Goal: Task Accomplishment & Management: Complete application form

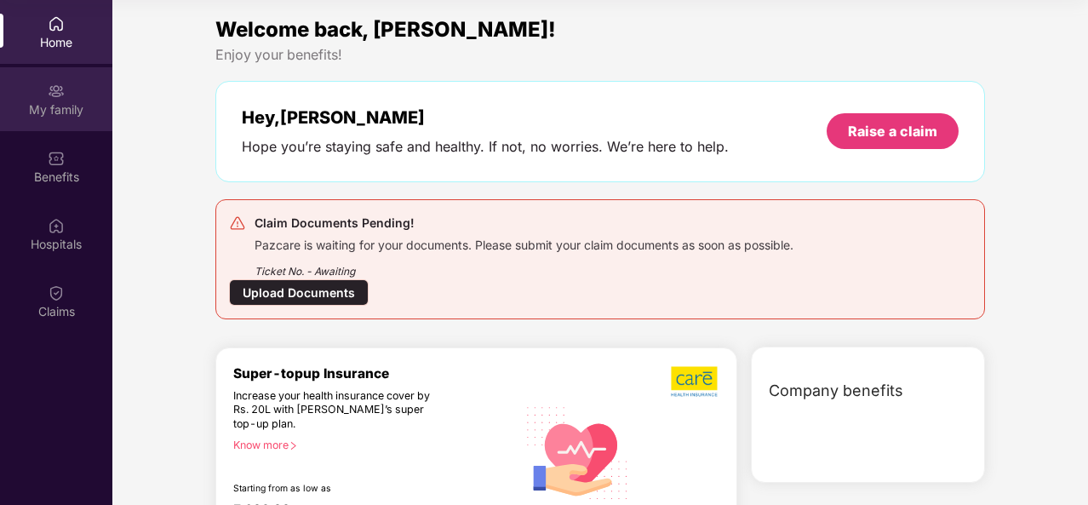
click at [37, 120] on div "My family" at bounding box center [56, 99] width 112 height 64
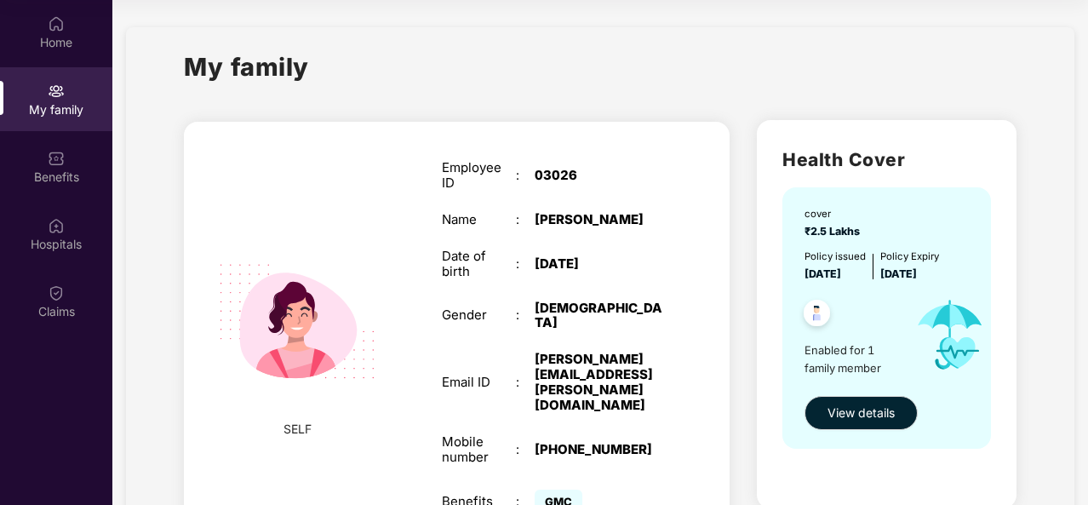
scroll to position [72, 0]
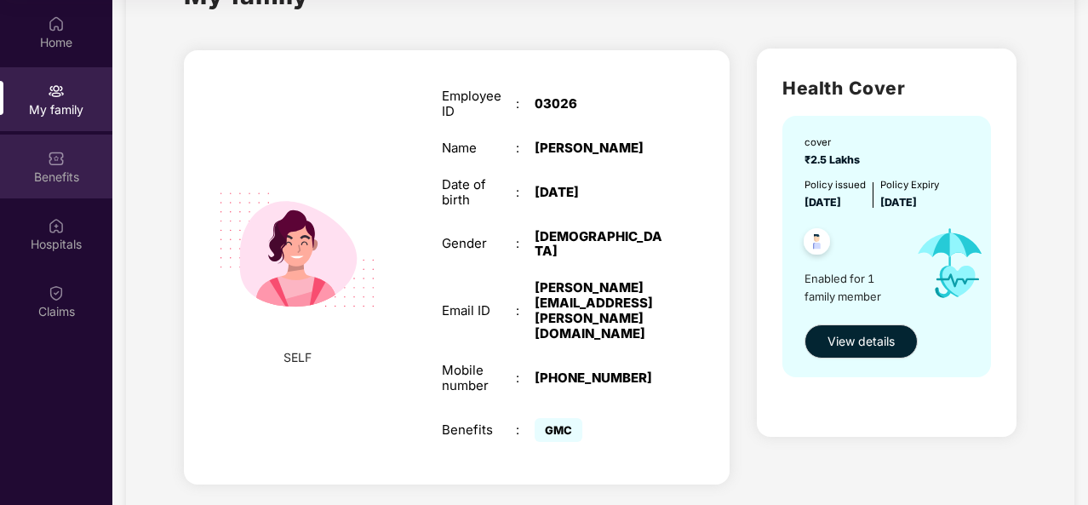
click at [77, 169] on div "Benefits" at bounding box center [56, 177] width 112 height 17
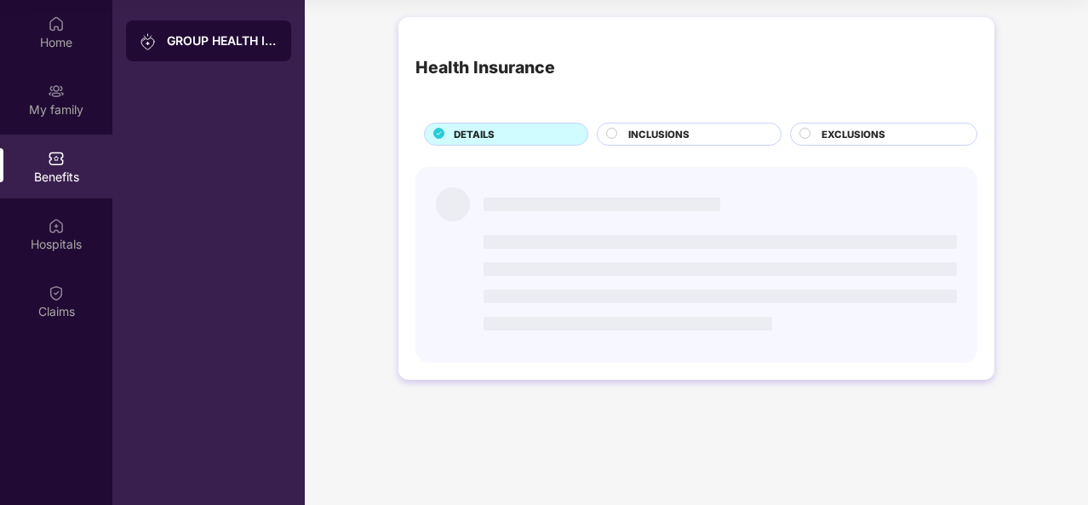
click at [614, 143] on div "INCLUSIONS" at bounding box center [689, 134] width 185 height 23
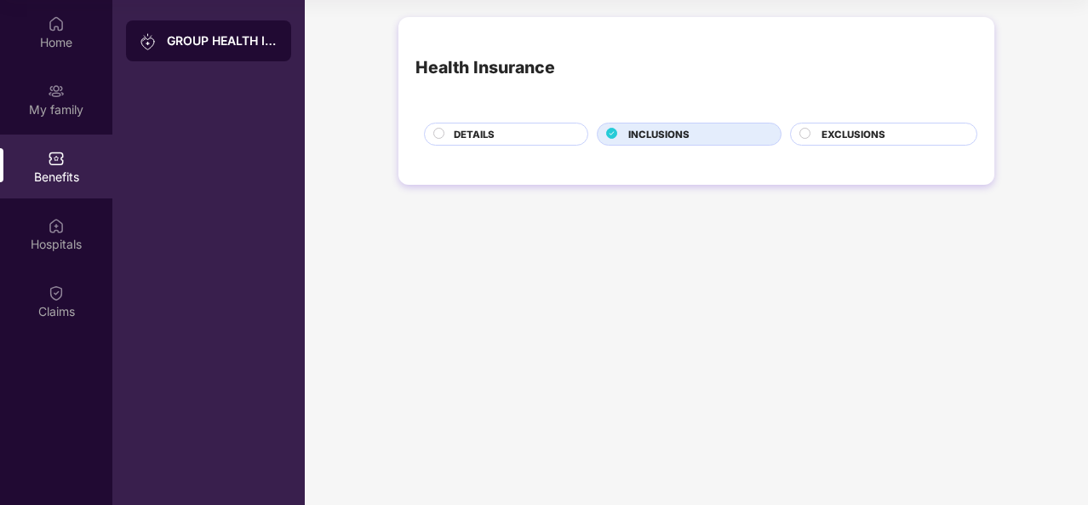
click at [235, 54] on div "GROUP HEALTH INSURANCE" at bounding box center [208, 40] width 165 height 41
click at [44, 51] on div "Home" at bounding box center [56, 32] width 112 height 64
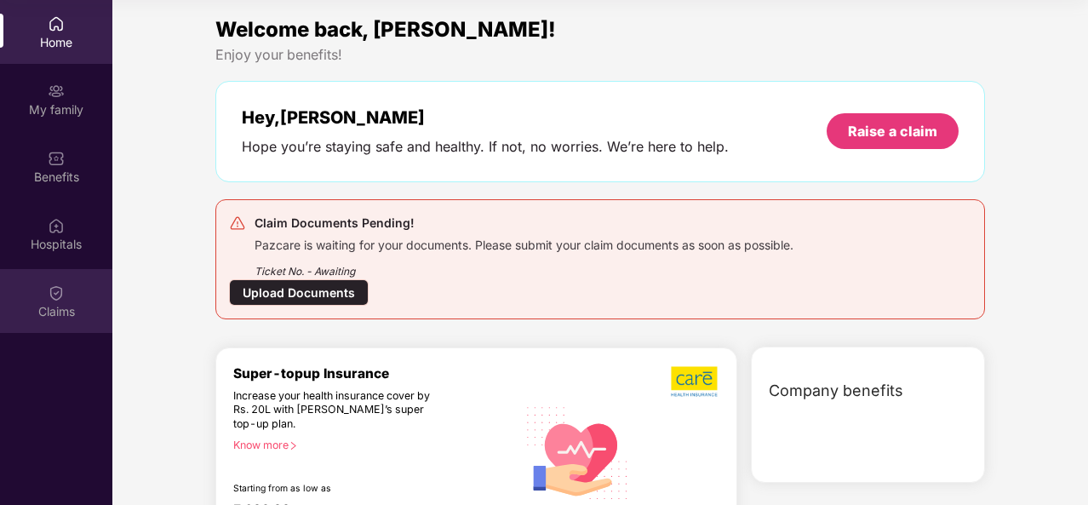
click at [71, 301] on div "Claims" at bounding box center [56, 301] width 112 height 64
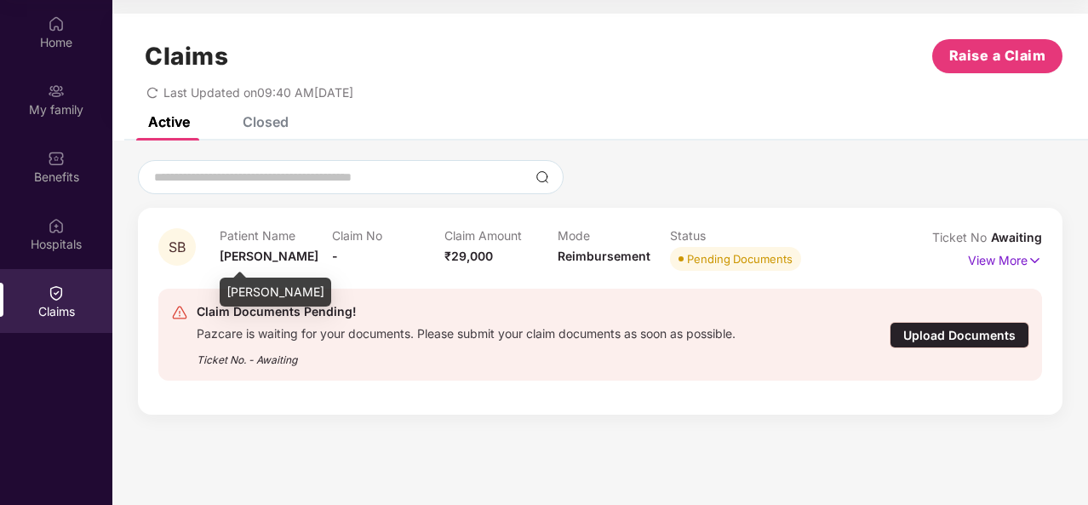
click at [243, 255] on span "[PERSON_NAME]" at bounding box center [269, 256] width 99 height 14
drag, startPoint x: 243, startPoint y: 255, endPoint x: 170, endPoint y: 237, distance: 74.6
click at [170, 237] on span "SB" at bounding box center [176, 246] width 37 height 37
click at [253, 127] on div "Closed" at bounding box center [266, 121] width 46 height 17
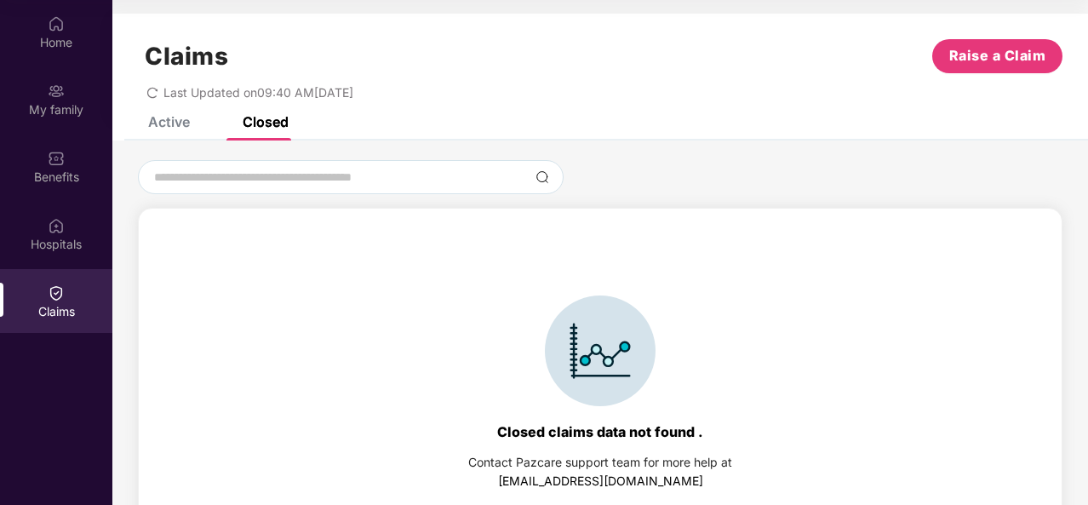
click at [151, 123] on div "Active" at bounding box center [169, 121] width 42 height 17
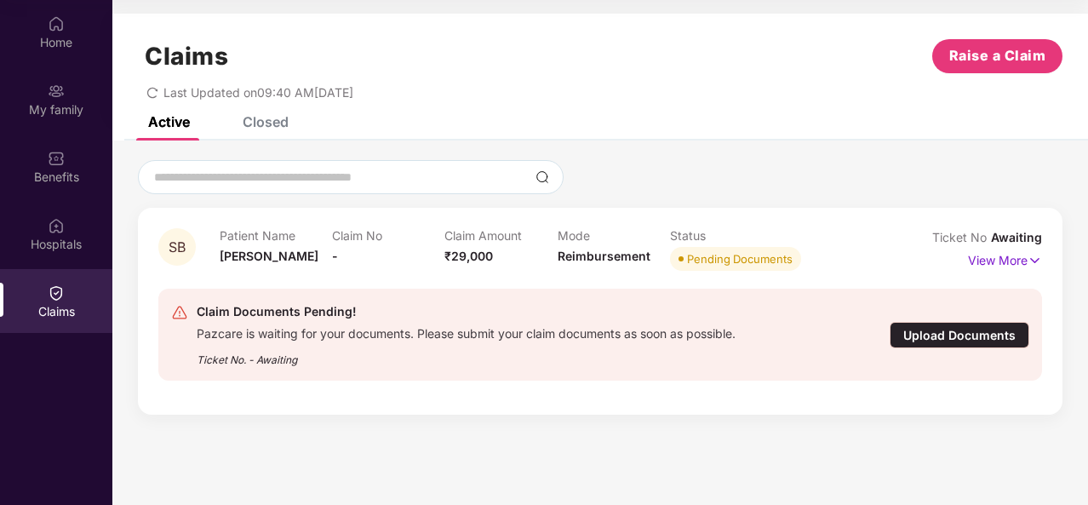
click at [709, 256] on div "Pending Documents" at bounding box center [740, 258] width 106 height 17
click at [1012, 253] on p "View More" at bounding box center [1005, 258] width 74 height 23
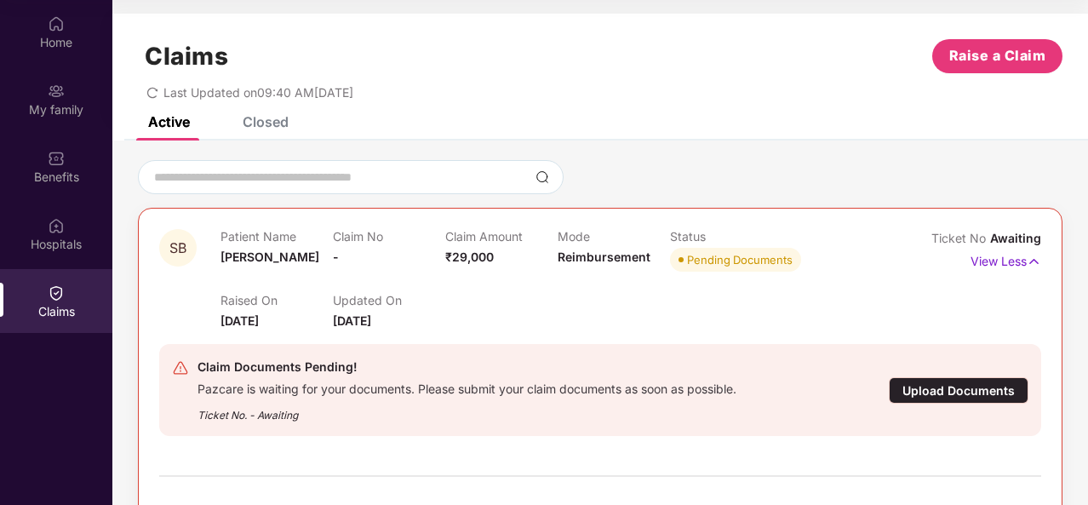
click at [410, 311] on div "Updated On [DATE]" at bounding box center [389, 311] width 112 height 37
click at [964, 388] on div "Upload Documents" at bounding box center [959, 390] width 140 height 26
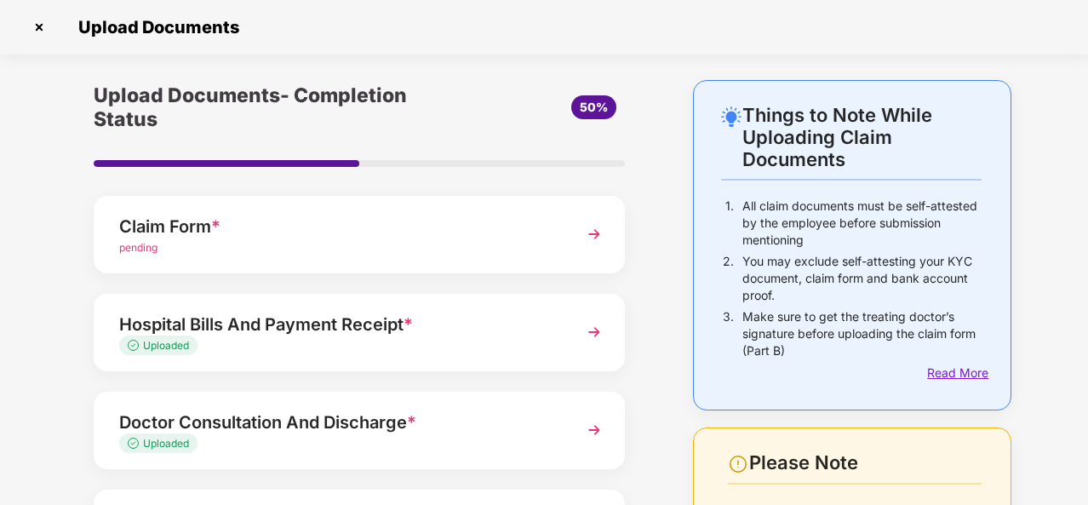
click at [950, 364] on div "Read More" at bounding box center [954, 373] width 54 height 19
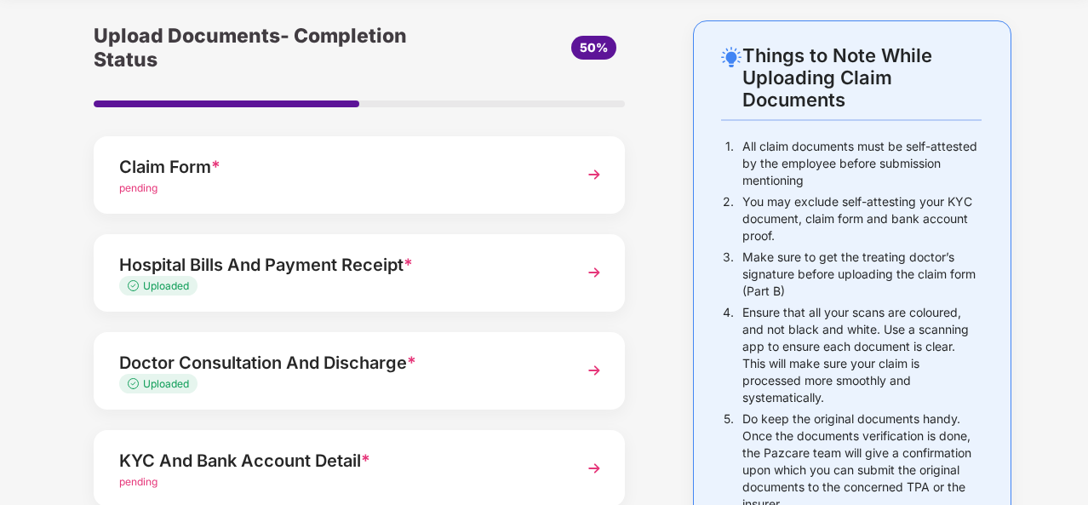
scroll to position [0, 0]
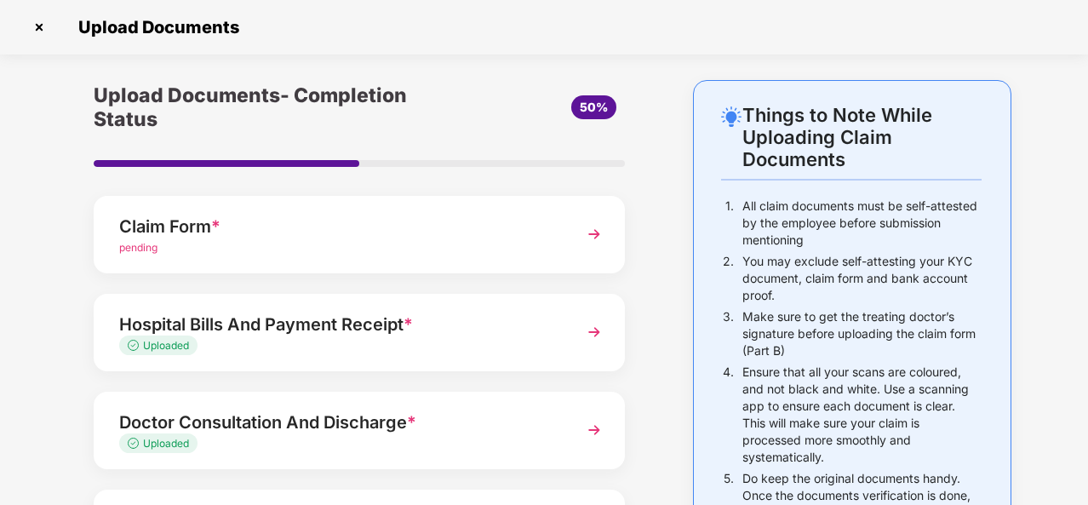
click at [593, 100] on span "50%" at bounding box center [594, 107] width 28 height 14
click at [393, 312] on div "Hospital Bills And Payment Receipt *" at bounding box center [339, 324] width 440 height 27
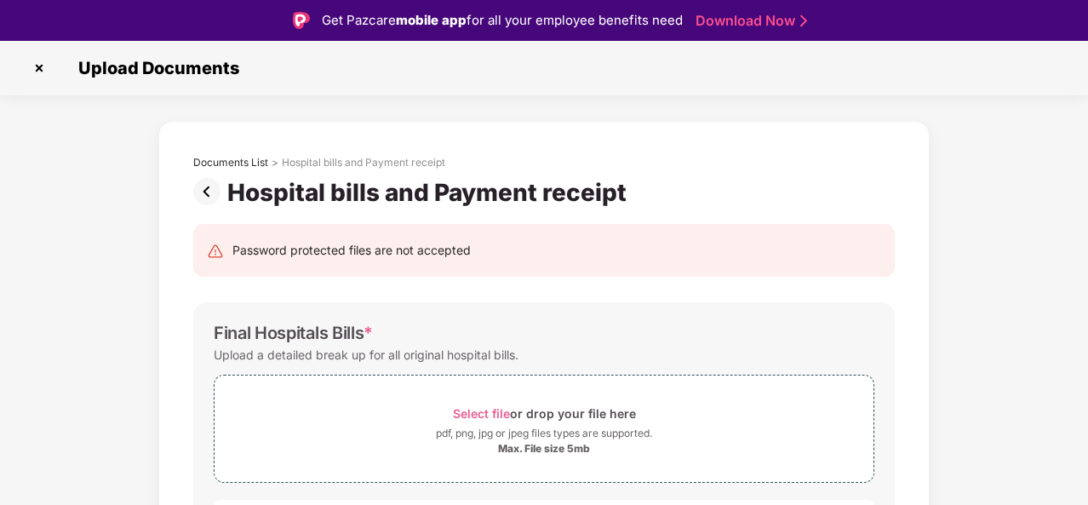
click at [208, 189] on img at bounding box center [210, 191] width 34 height 27
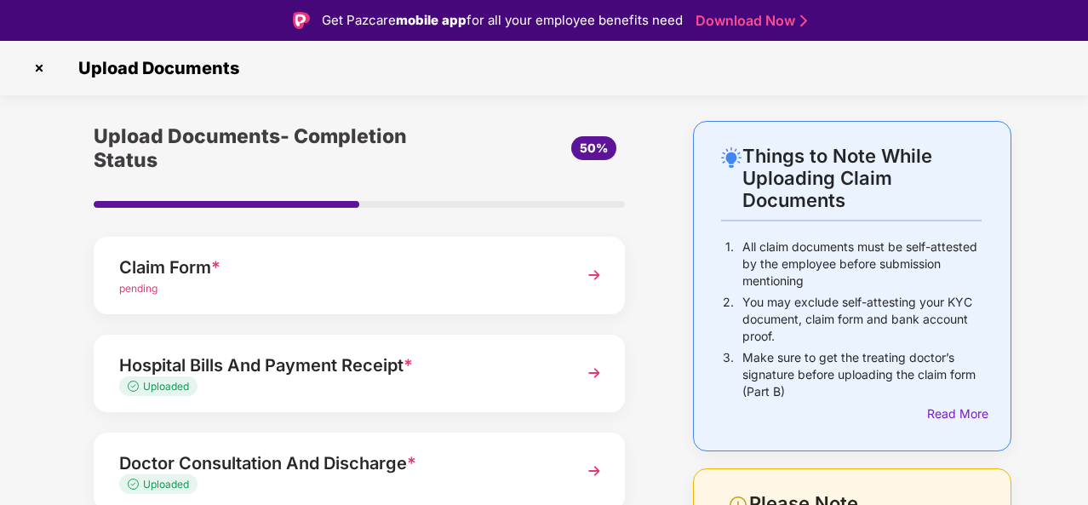
click at [34, 67] on img at bounding box center [39, 67] width 27 height 27
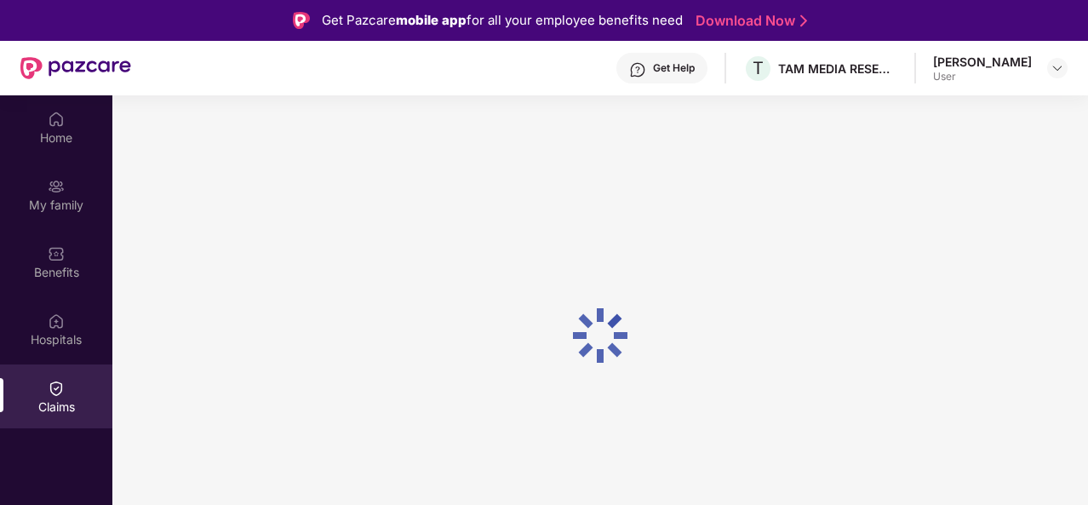
scroll to position [95, 0]
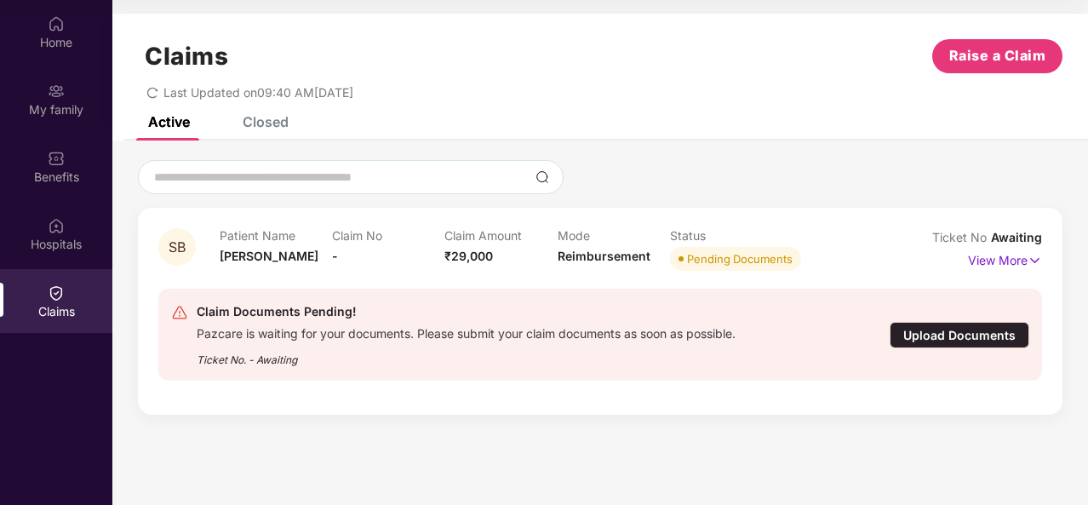
click at [913, 332] on div "Upload Documents" at bounding box center [960, 335] width 140 height 26
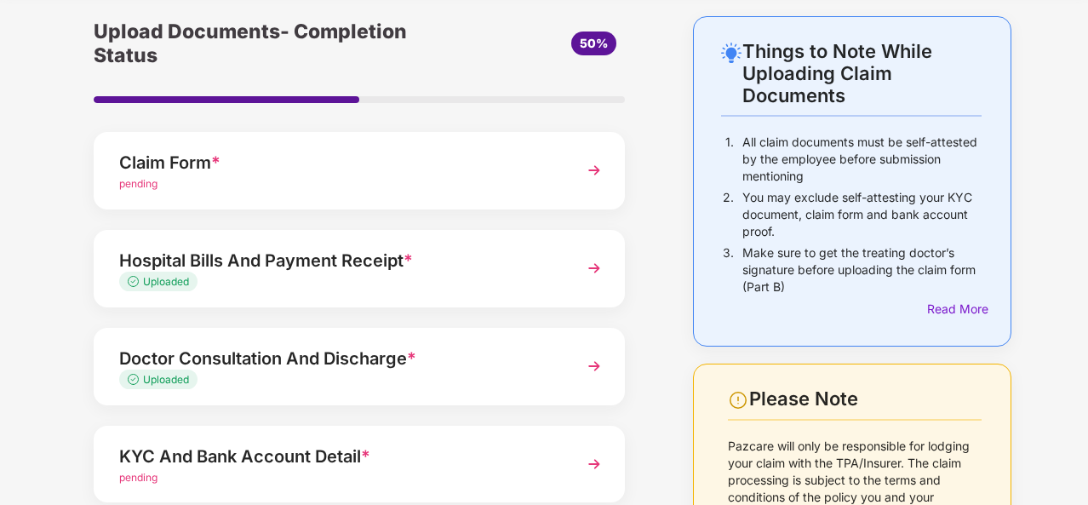
scroll to position [65, 0]
click at [406, 345] on div "Doctor Consultation And Discharge *" at bounding box center [339, 357] width 440 height 27
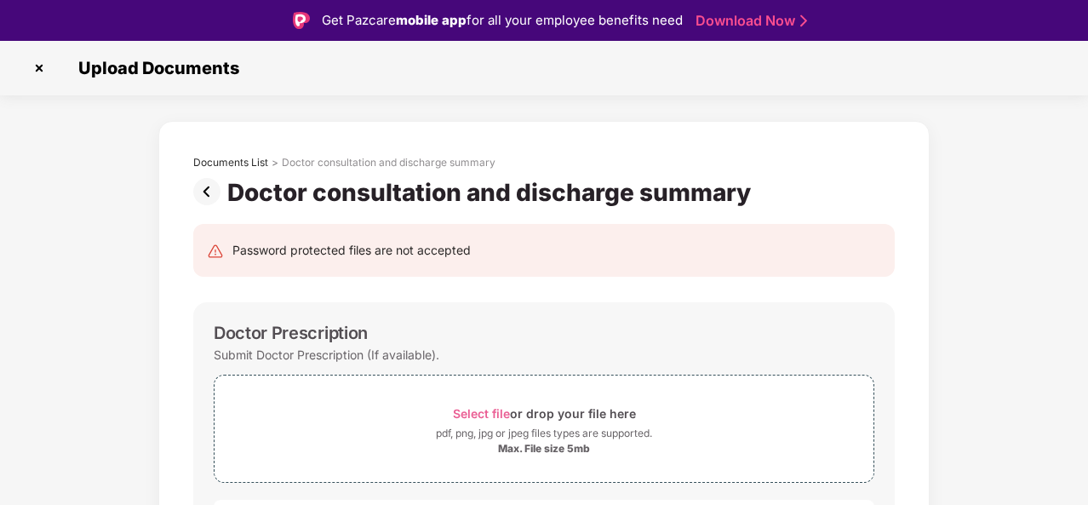
click at [37, 66] on img at bounding box center [39, 67] width 27 height 27
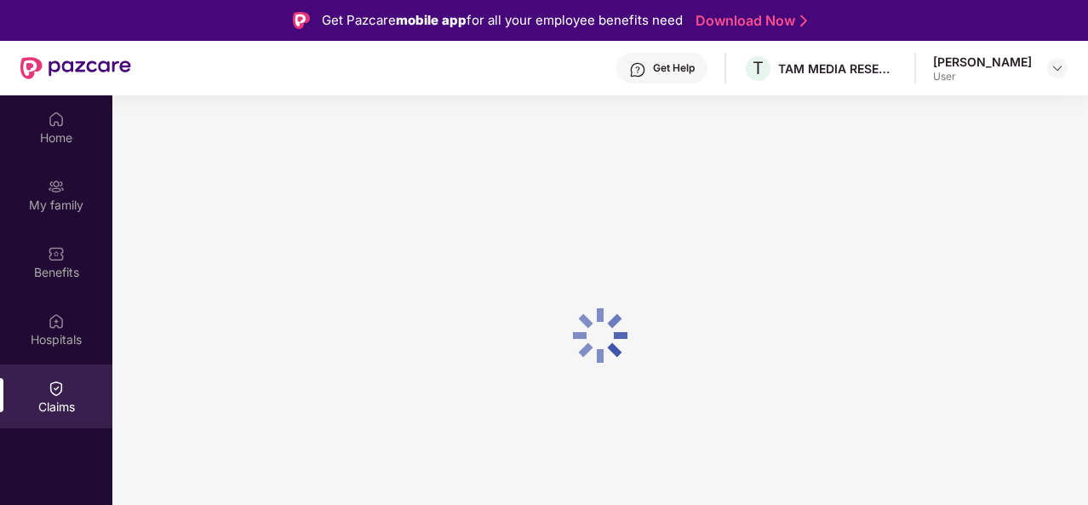
scroll to position [95, 0]
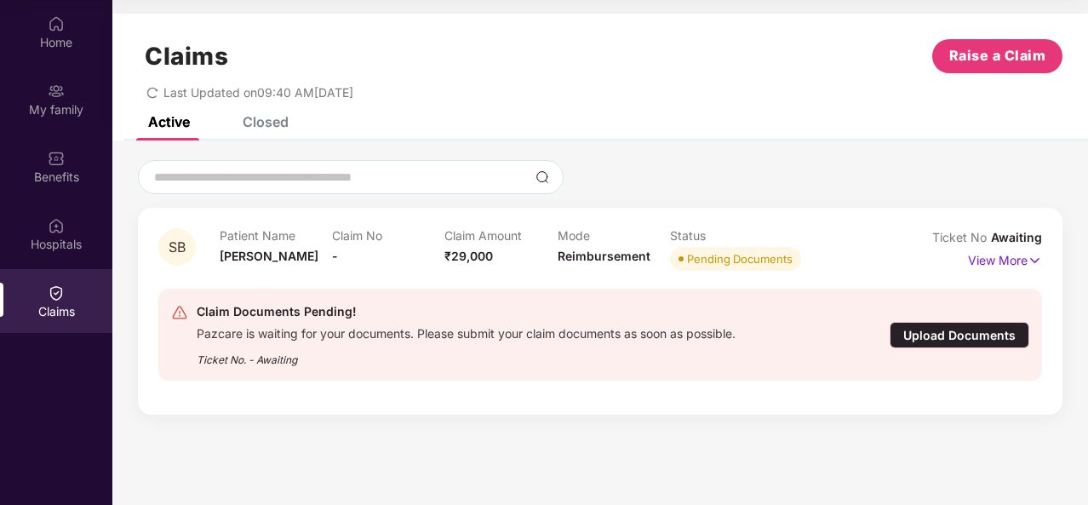
click at [941, 337] on div "Upload Documents" at bounding box center [960, 335] width 140 height 26
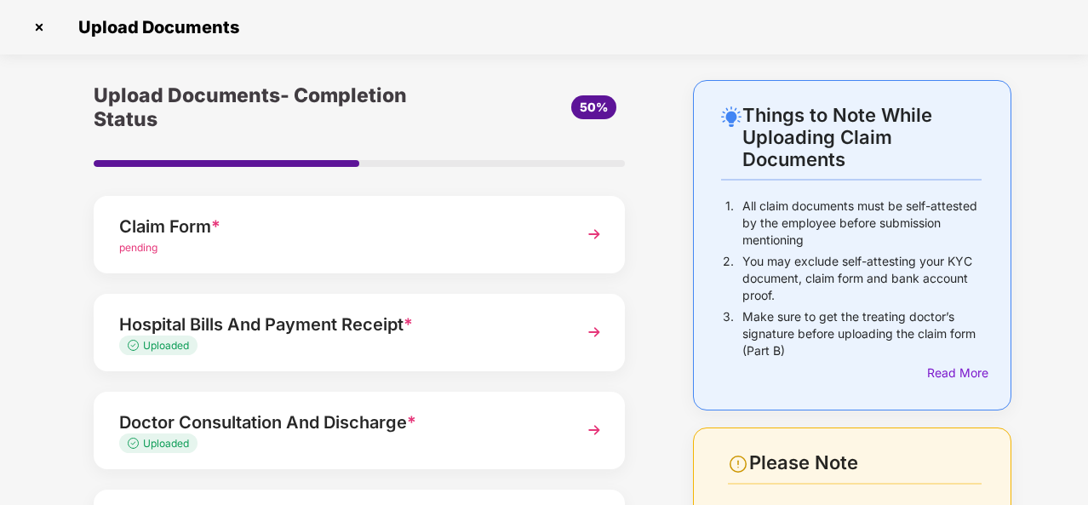
scroll to position [247, 0]
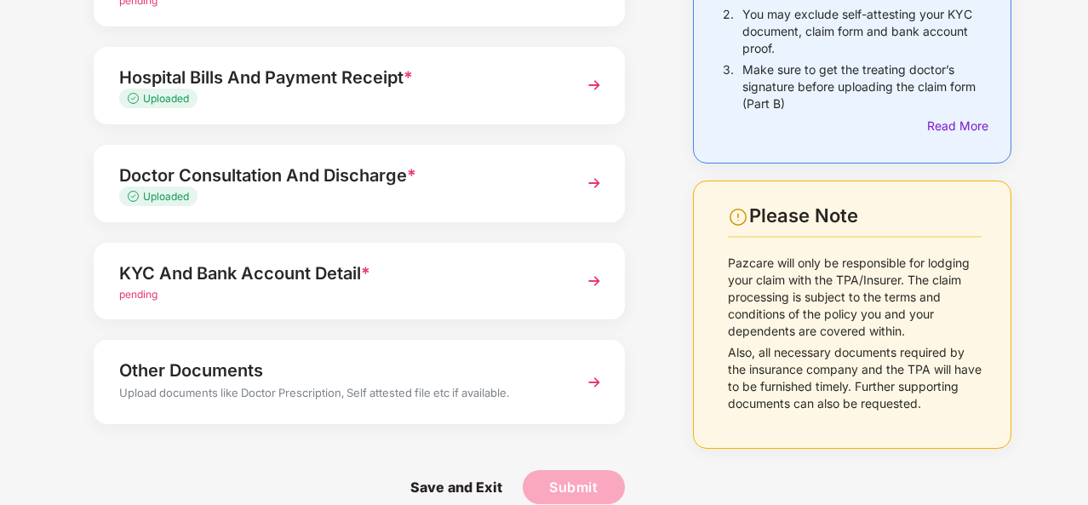
click at [523, 384] on div "Upload documents like Doctor Prescription, Self attested file etc if available." at bounding box center [339, 395] width 440 height 22
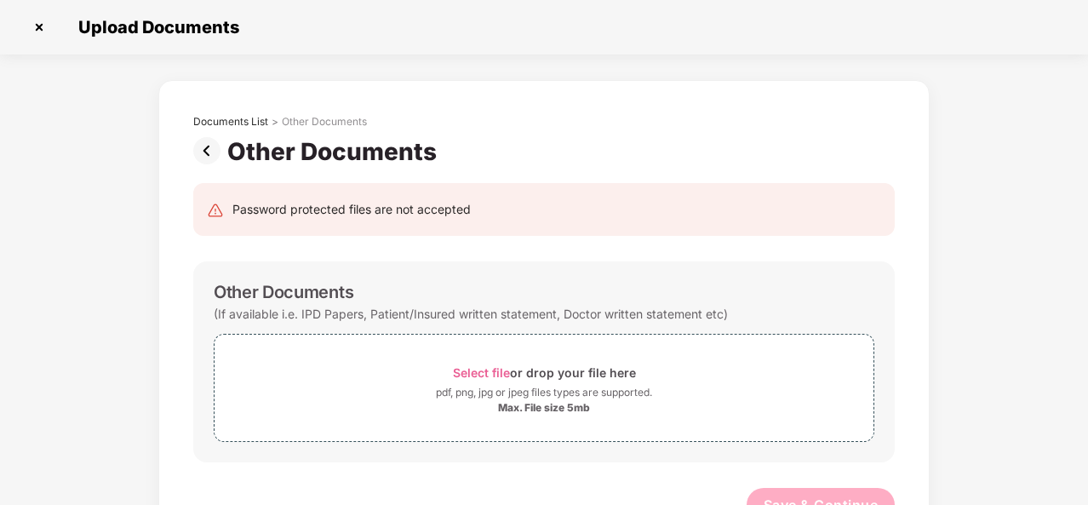
click at [211, 151] on img at bounding box center [210, 150] width 34 height 27
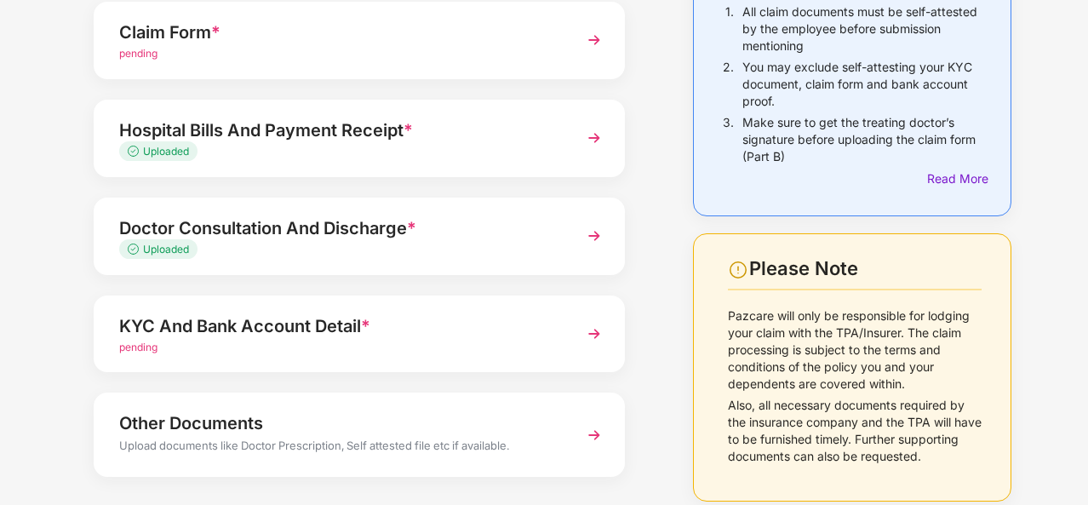
scroll to position [195, 0]
click at [329, 339] on div "pending" at bounding box center [339, 347] width 440 height 16
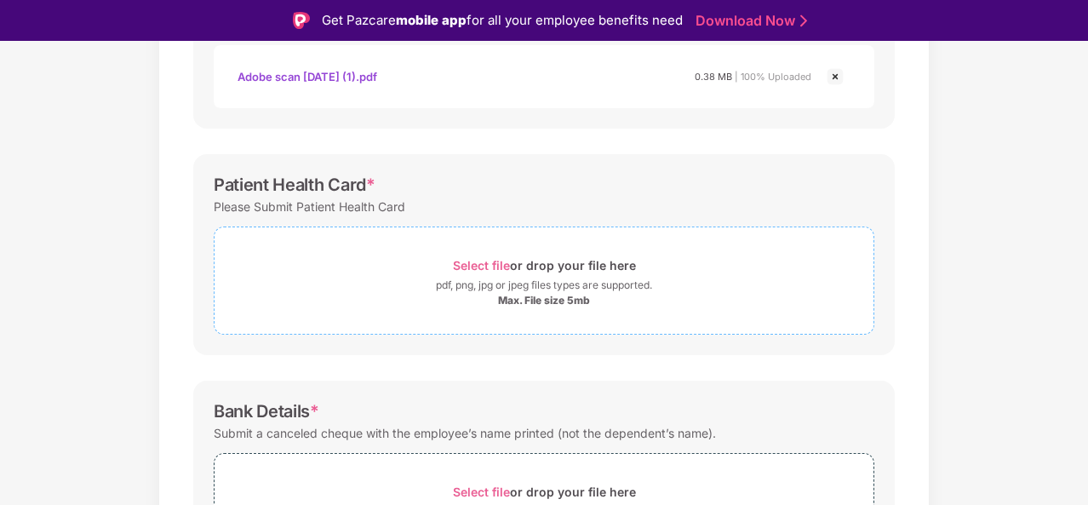
scroll to position [454, 0]
click at [515, 267] on div "Select file or drop your file here" at bounding box center [544, 266] width 183 height 23
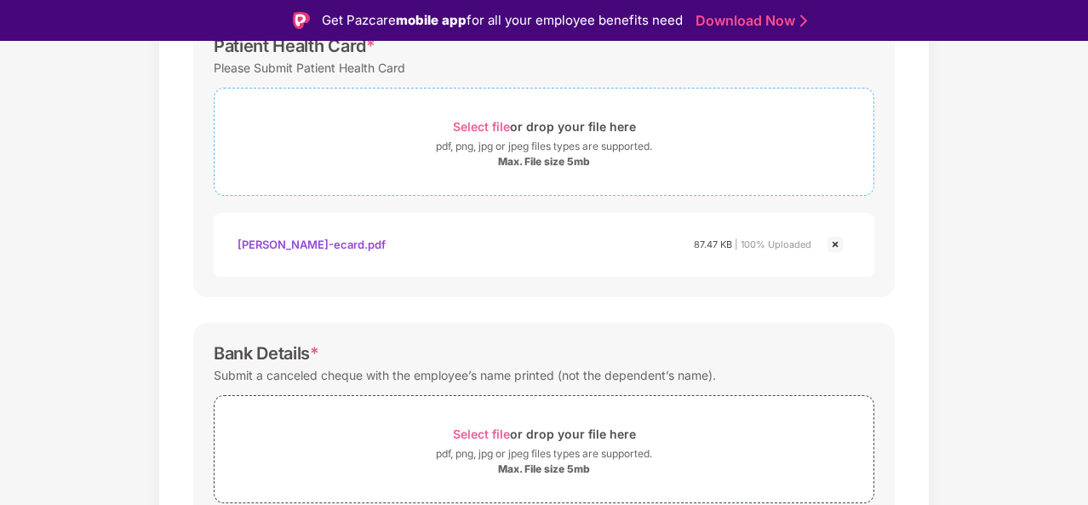
scroll to position [672, 0]
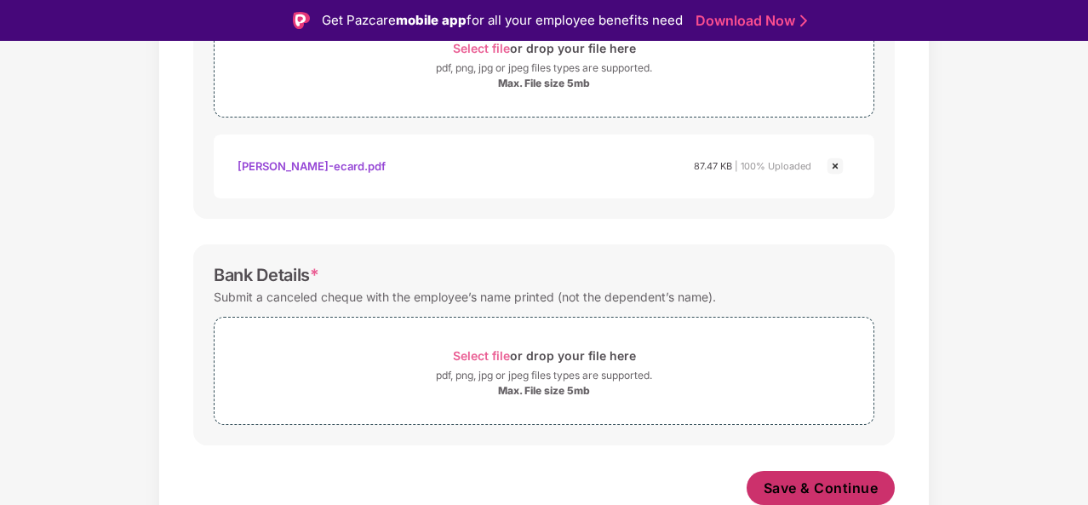
click at [794, 480] on span "Save & Continue" at bounding box center [821, 488] width 115 height 19
